Goal: Navigation & Orientation: Find specific page/section

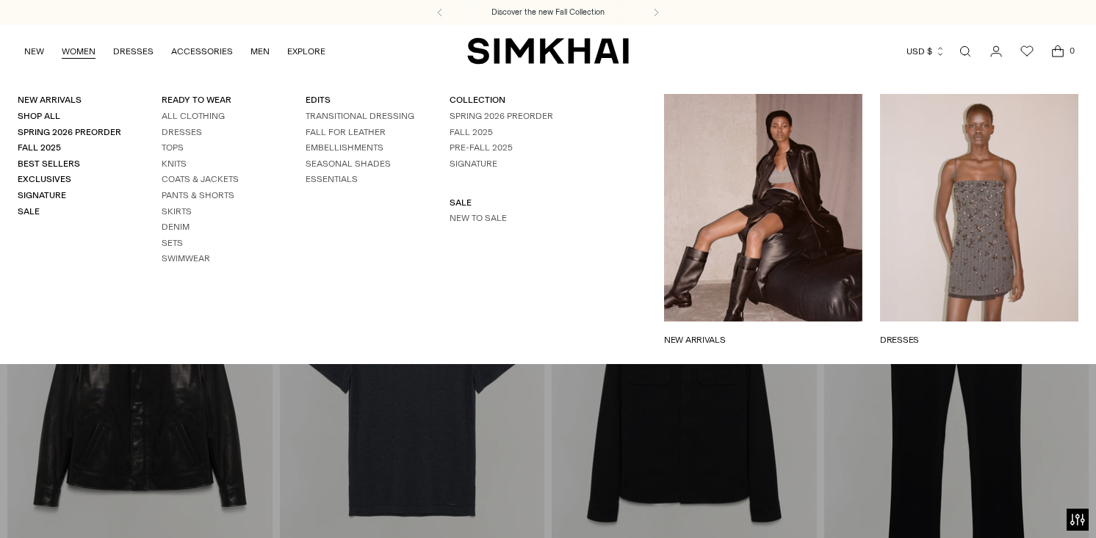
click at [76, 51] on link "WOMEN" at bounding box center [79, 51] width 34 height 32
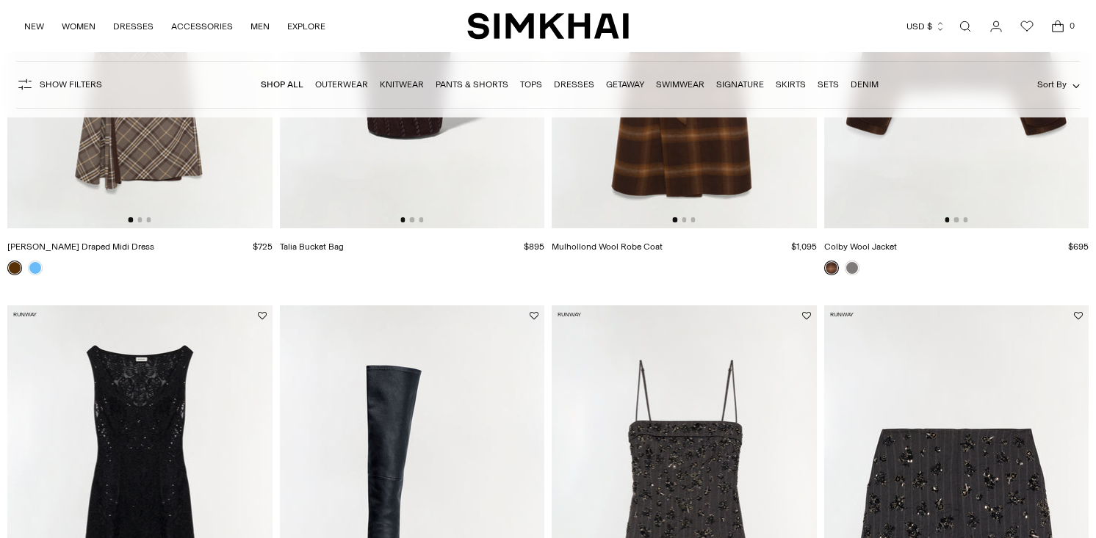
scroll to position [552, 0]
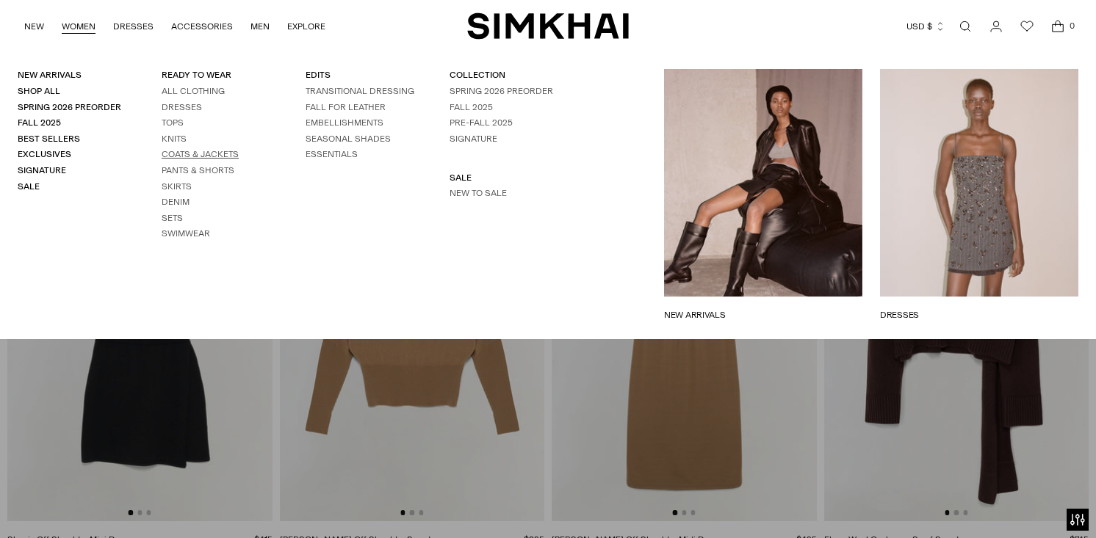
click at [200, 156] on link "Coats & Jackets" at bounding box center [200, 154] width 77 height 10
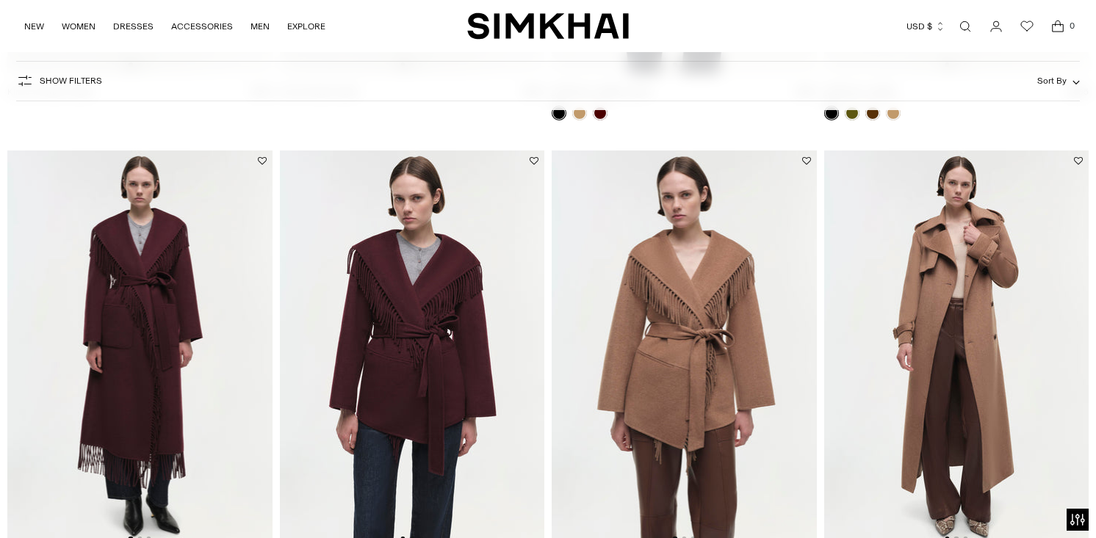
scroll to position [2346, 0]
